Goal: Register for event/course

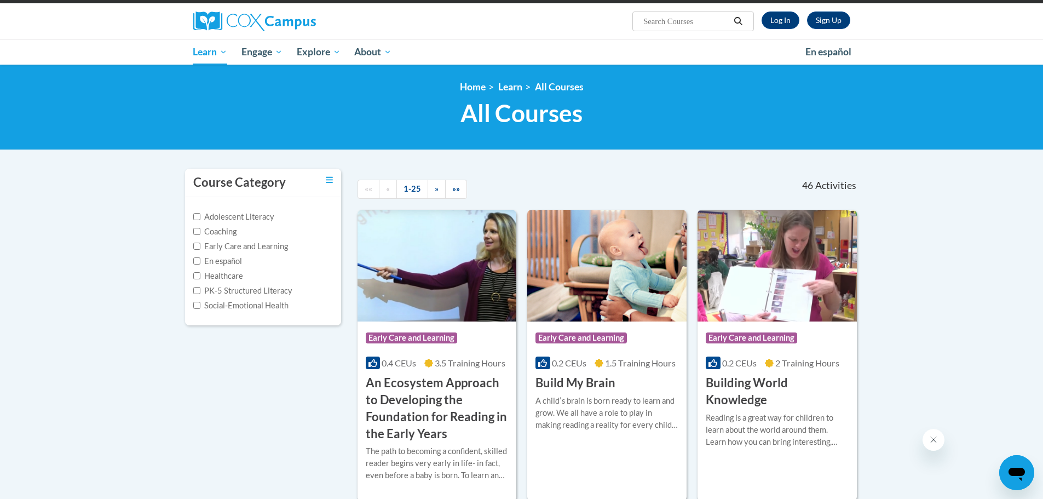
scroll to position [164, 0]
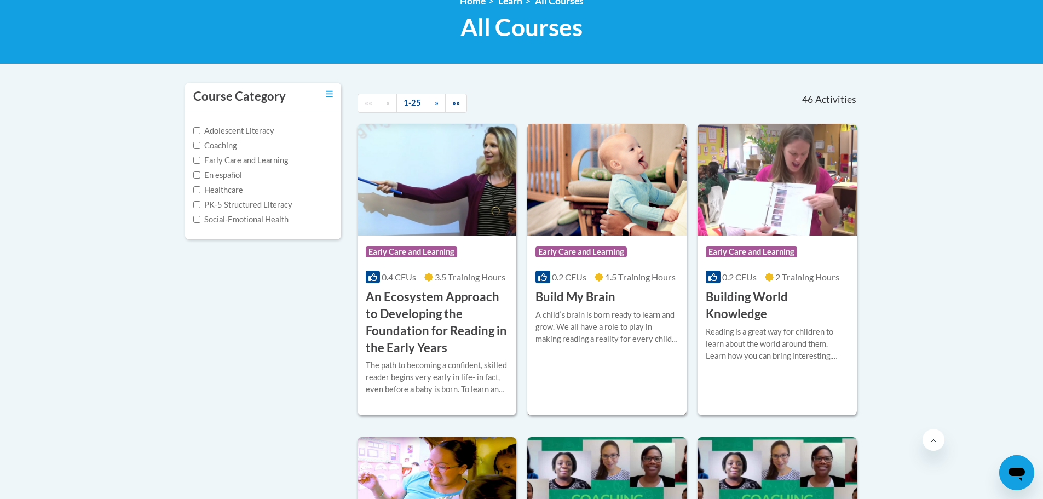
click at [597, 203] on img at bounding box center [606, 180] width 159 height 112
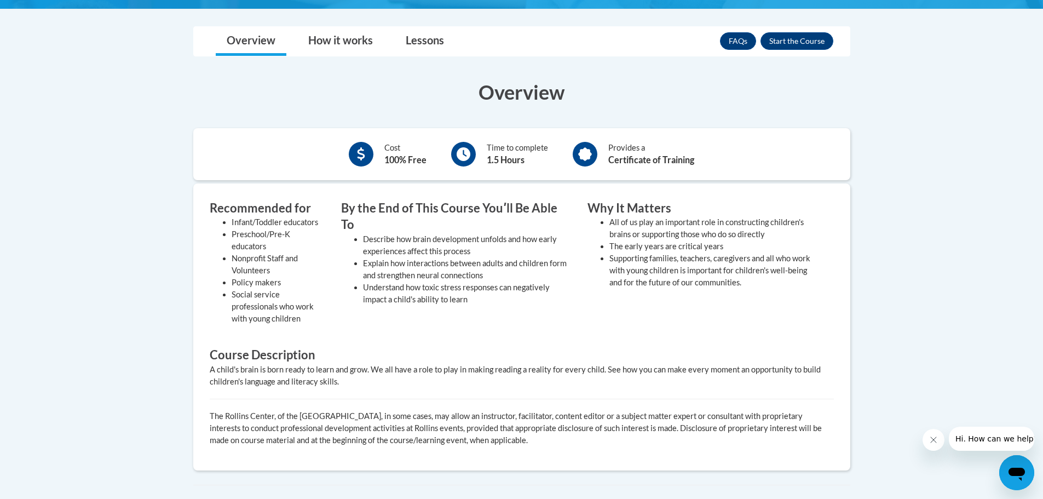
scroll to position [110, 0]
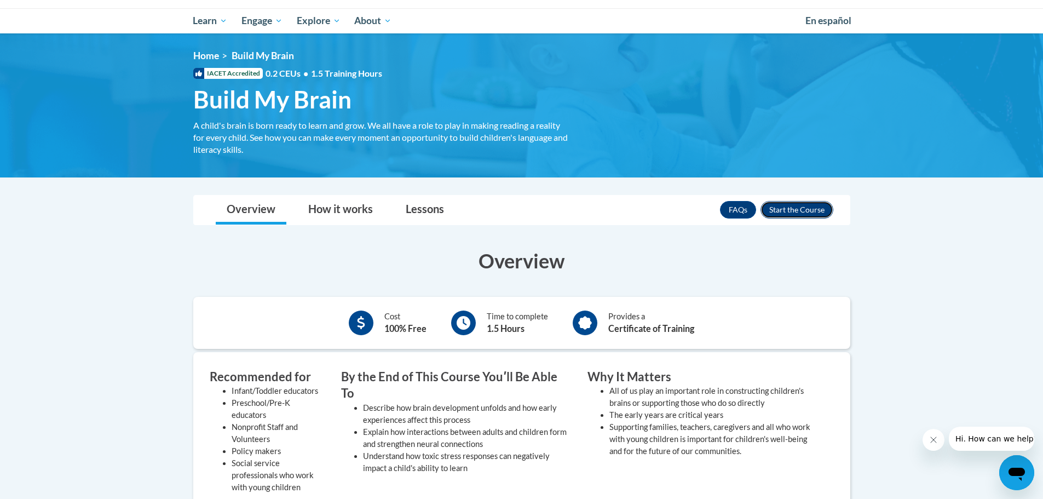
click at [772, 208] on button "Enroll" at bounding box center [797, 210] width 73 height 18
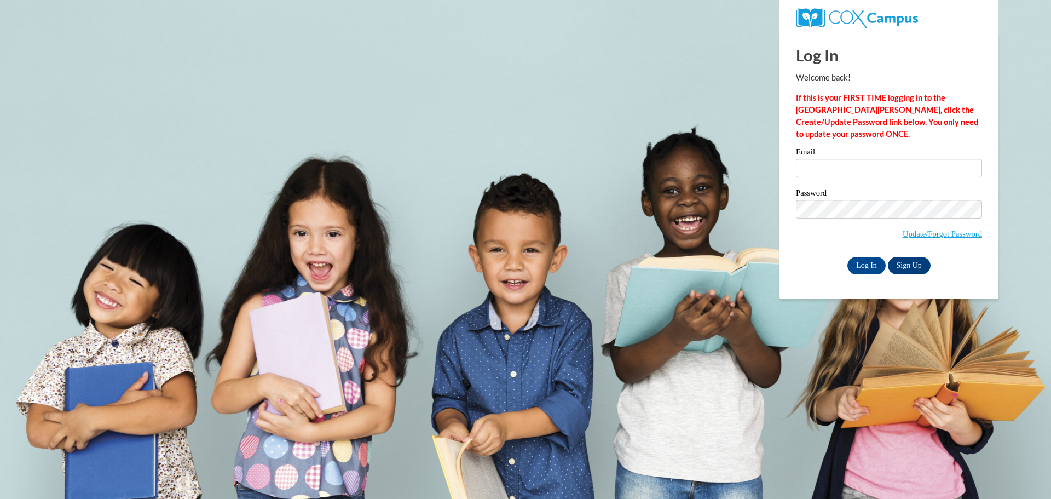
click at [731, 251] on body "This site uses cookies to help improve your learning experience. By continuing …" at bounding box center [525, 249] width 1051 height 499
